Goal: Navigation & Orientation: Find specific page/section

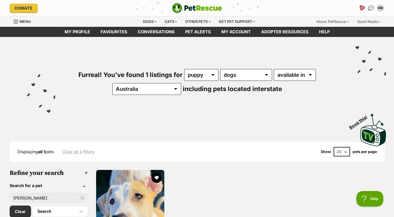
click at [363, 10] on icon "Favourites" at bounding box center [361, 8] width 7 height 7
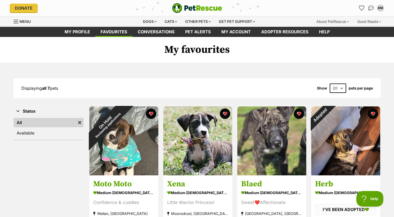
click at [116, 92] on div "Displaying all 7 pets Show 20 40 60 pets per page" at bounding box center [197, 88] width 367 height 9
click at [117, 90] on div "Displaying all 7 pets Show 20 40 60 pets per page" at bounding box center [197, 88] width 367 height 9
click at [118, 90] on div "Displaying all 7 pets Show 20 40 60 pets per page" at bounding box center [197, 88] width 367 height 9
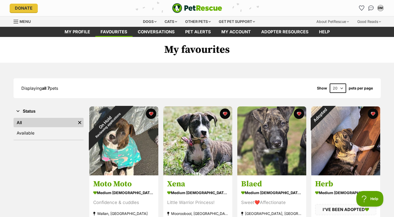
click at [118, 90] on div "Displaying all 7 pets Show 20 40 60 pets per page" at bounding box center [197, 88] width 367 height 9
click at [153, 81] on div "Displaying all 7 pets Show 20 40 60 pets per page" at bounding box center [197, 88] width 367 height 20
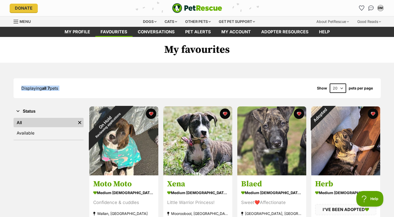
click at [153, 81] on div "Displaying all 7 pets Show 20 40 60 pets per page" at bounding box center [197, 88] width 367 height 20
drag, startPoint x: 153, startPoint y: 81, endPoint x: 194, endPoint y: 83, distance: 41.2
click at [194, 83] on div "Displaying all 7 pets Show 20 40 60 pets per page" at bounding box center [197, 88] width 367 height 20
